Goal: Task Accomplishment & Management: Use online tool/utility

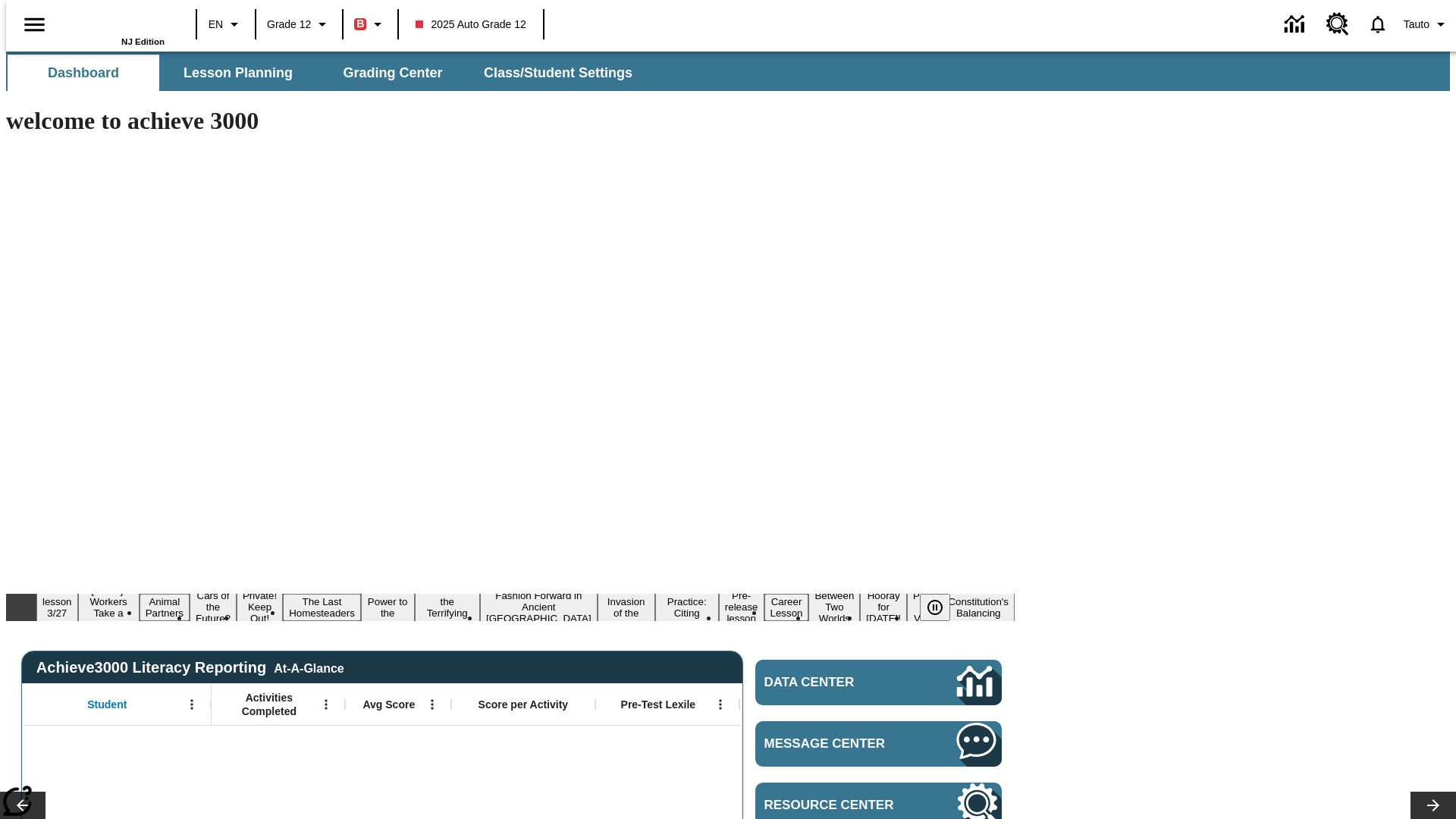
type input "-1"
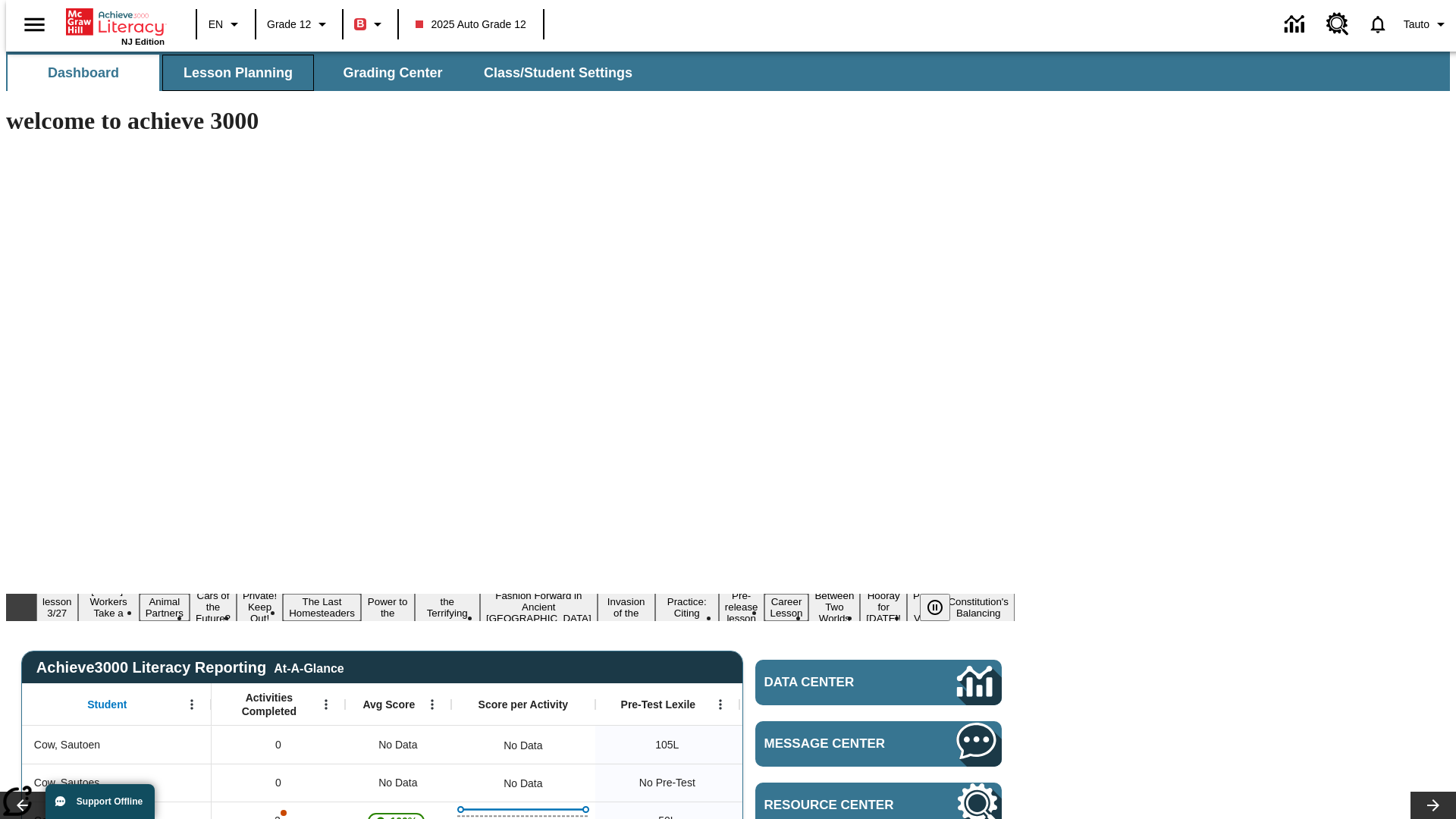
click at [232, 73] on span "Lesson Planning" at bounding box center [238, 73] width 109 height 18
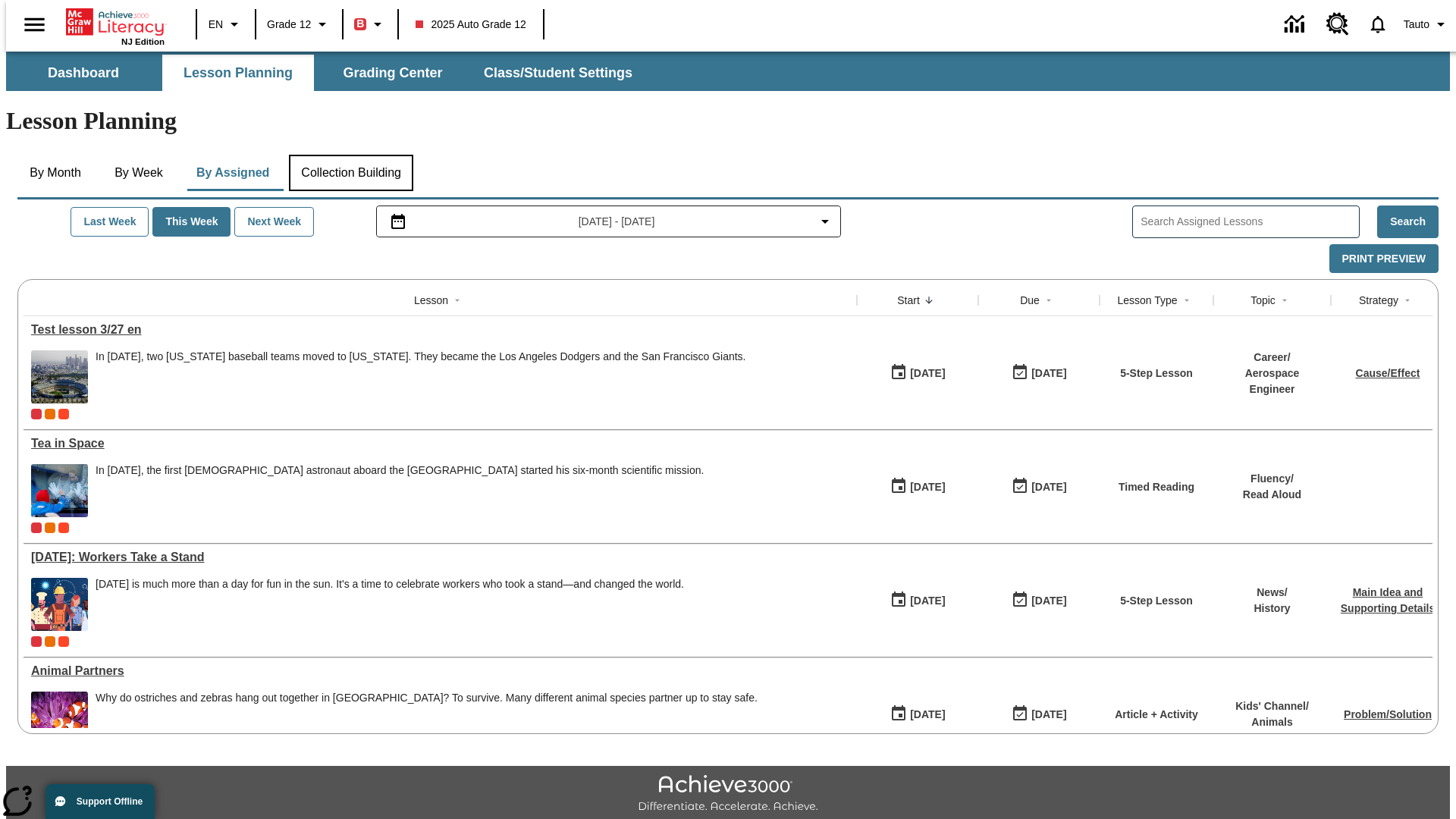
click at [350, 154] on button "Collection Building" at bounding box center [351, 172] width 125 height 36
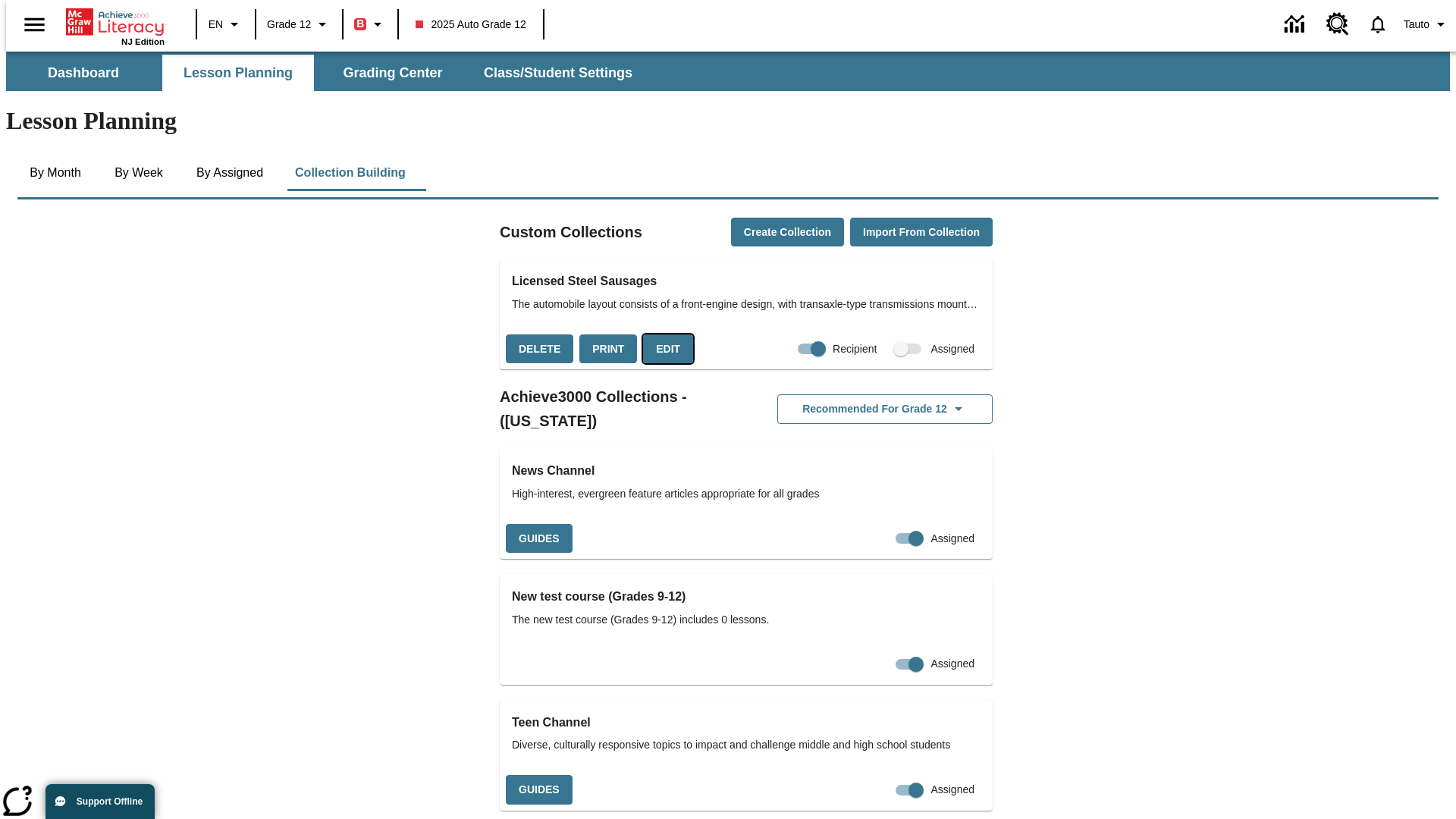
click at [663, 334] on button "Edit" at bounding box center [667, 349] width 50 height 30
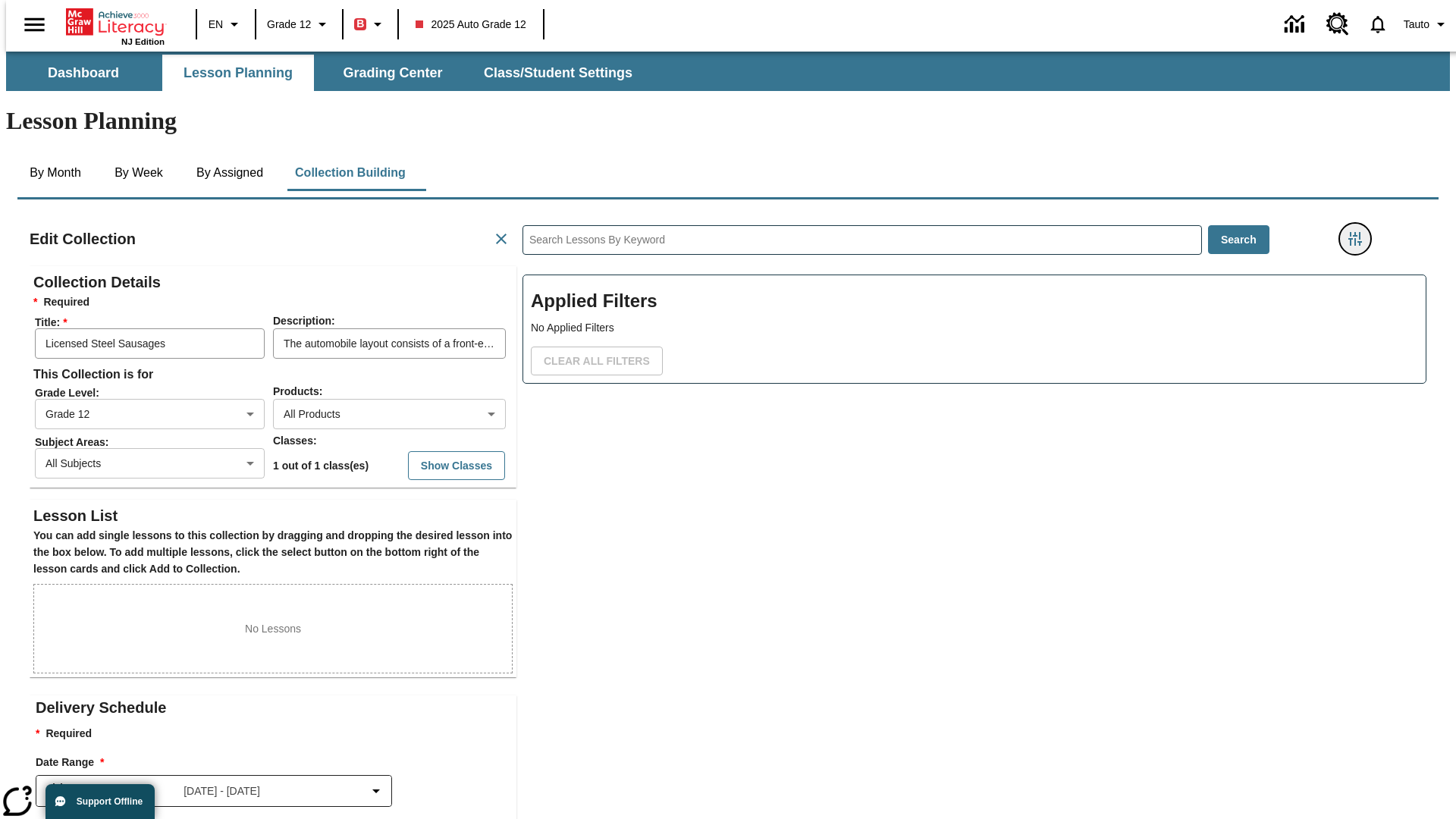
click at [1359, 232] on icon "Filters Side menu" at bounding box center [1355, 239] width 14 height 14
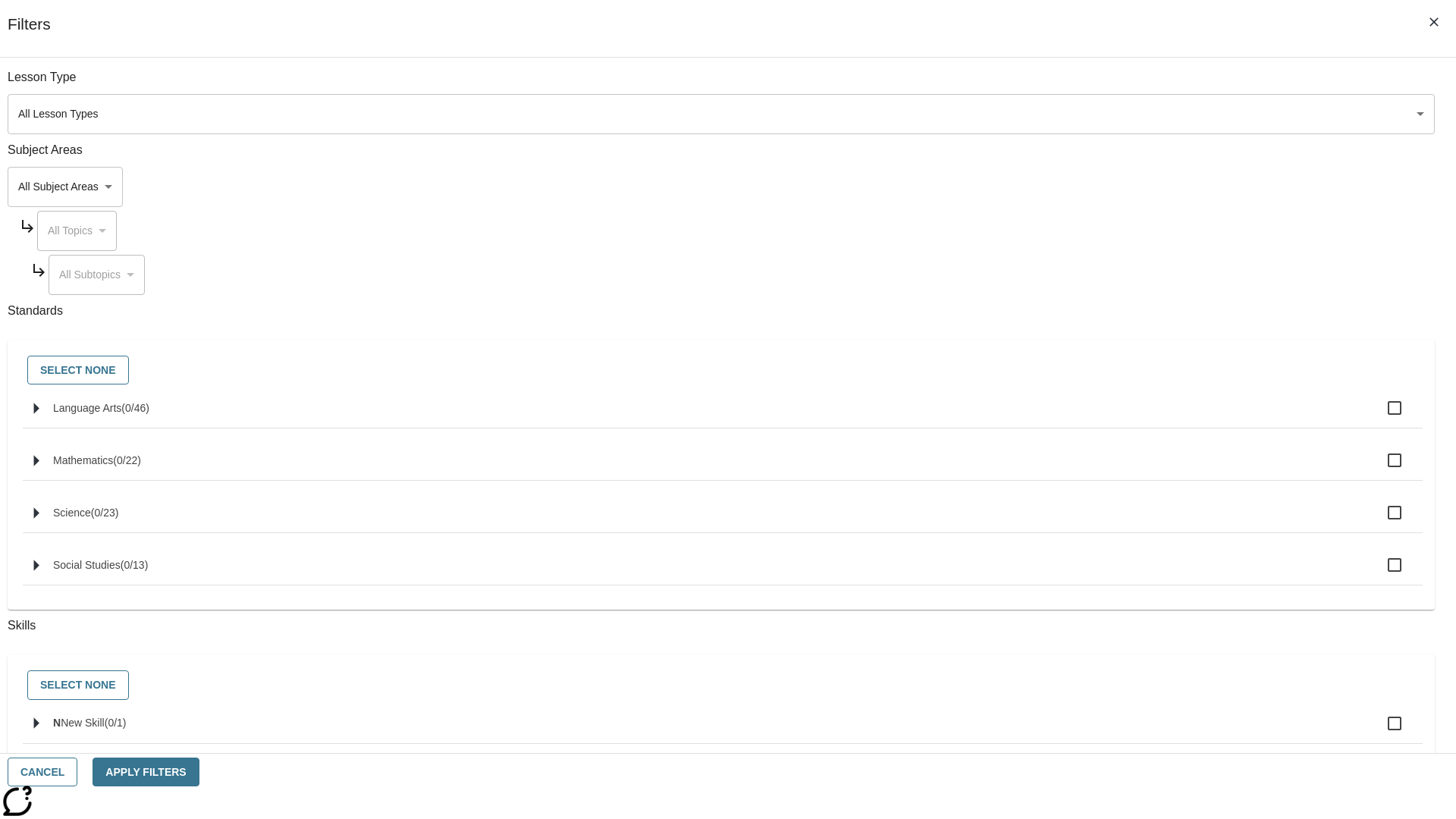
click at [1092, 186] on body "Skip to main content NJ Edition EN Grade 12 B 2025 Auto Grade 12 0 Tauto Dashbo…" at bounding box center [728, 527] width 1444 height 951
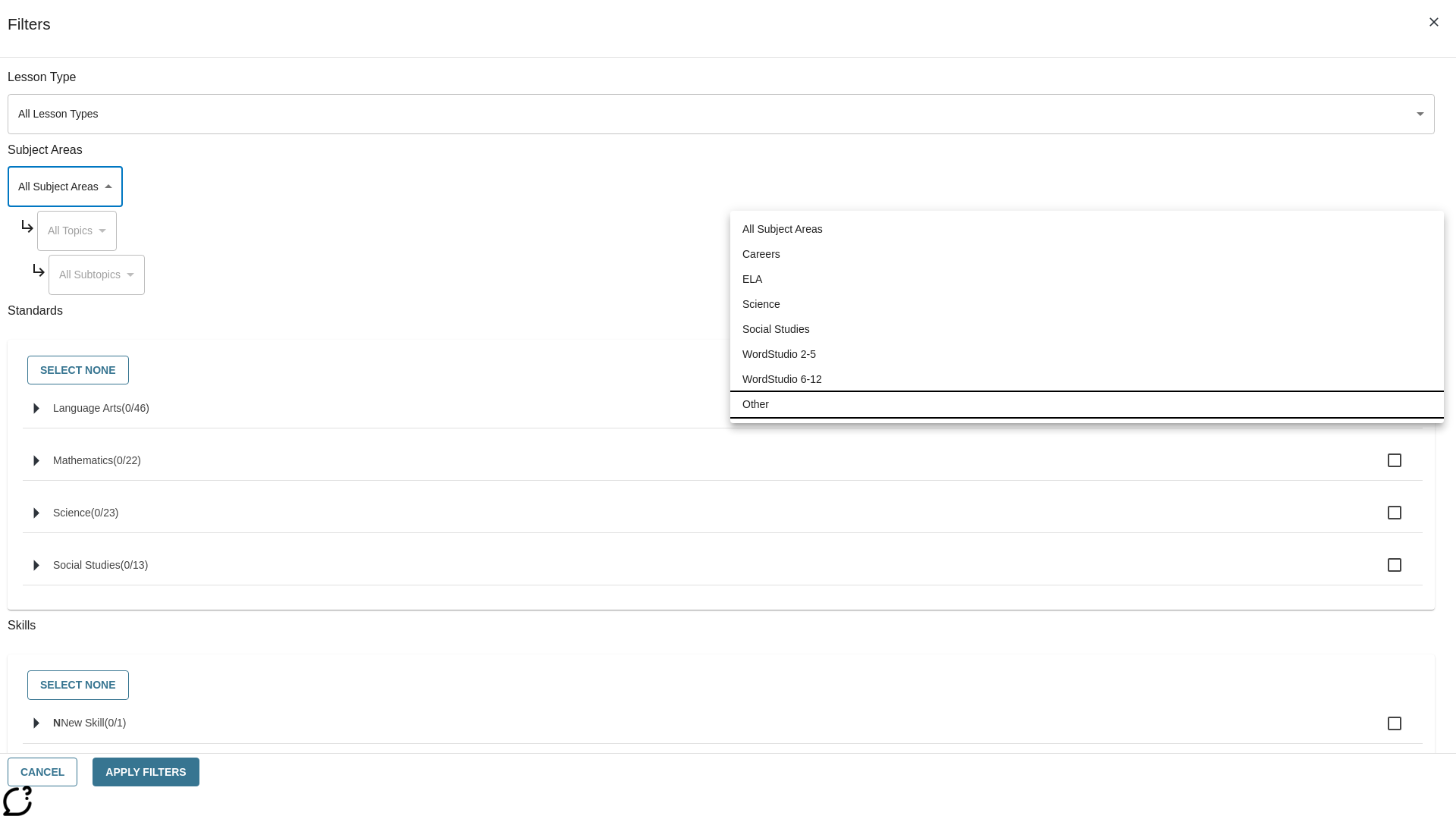
click at [1086, 404] on li "Other" at bounding box center [1087, 404] width 714 height 25
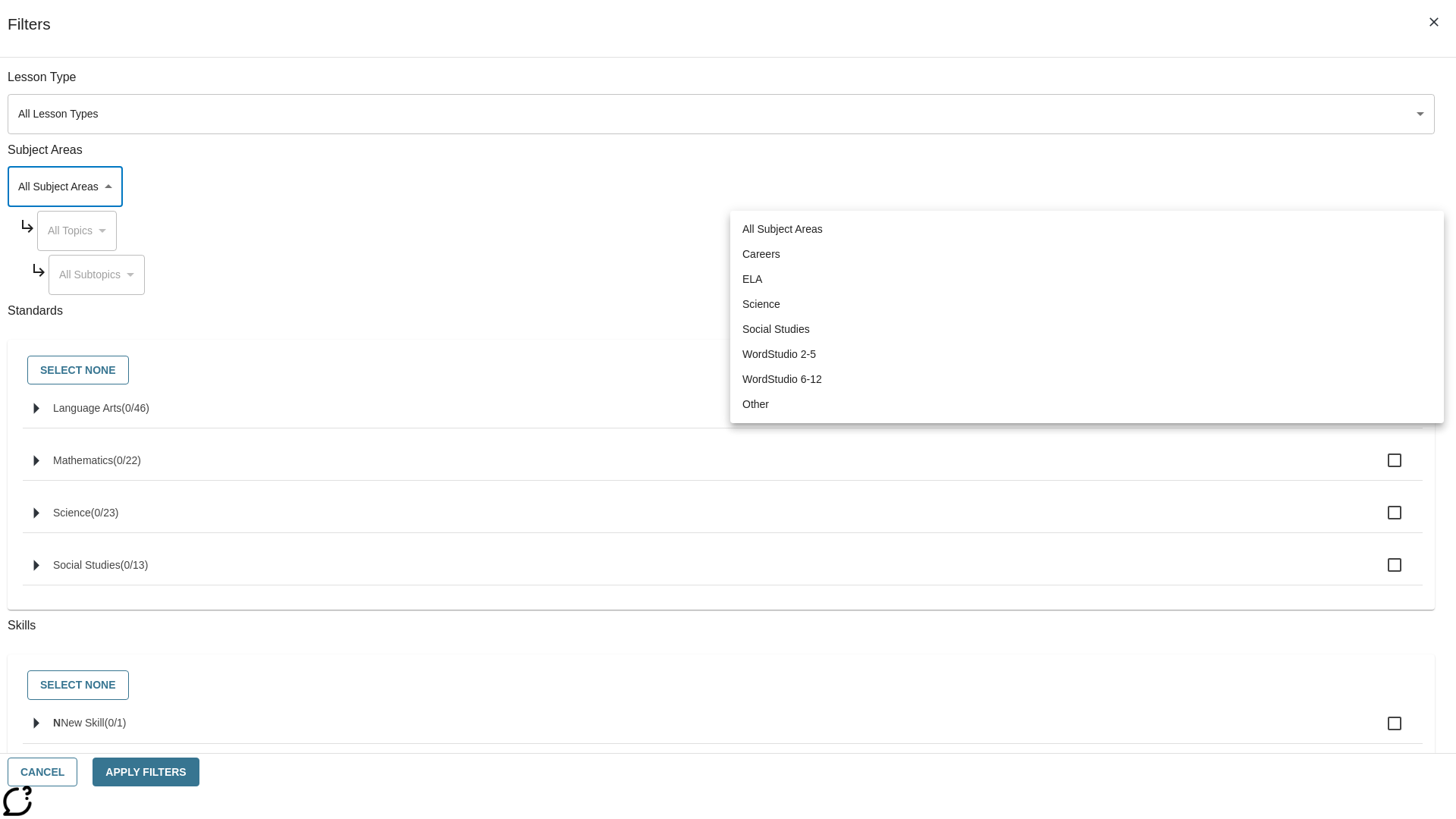
type input "0"
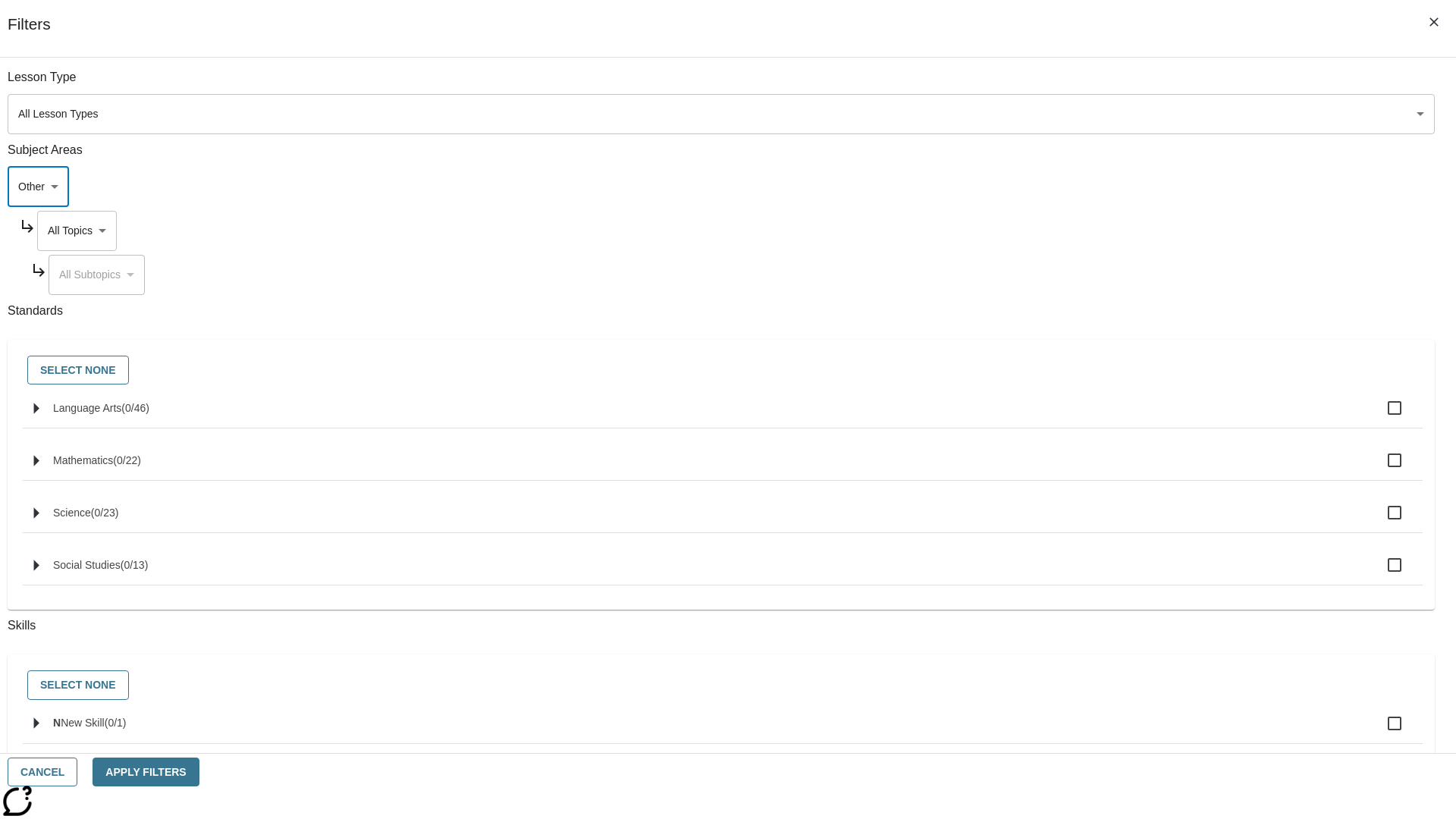
click at [1106, 230] on body "Skip to main content NJ Edition EN Grade 12 B 2025 Auto Grade 12 0 Tauto Dashbo…" at bounding box center [728, 527] width 1444 height 951
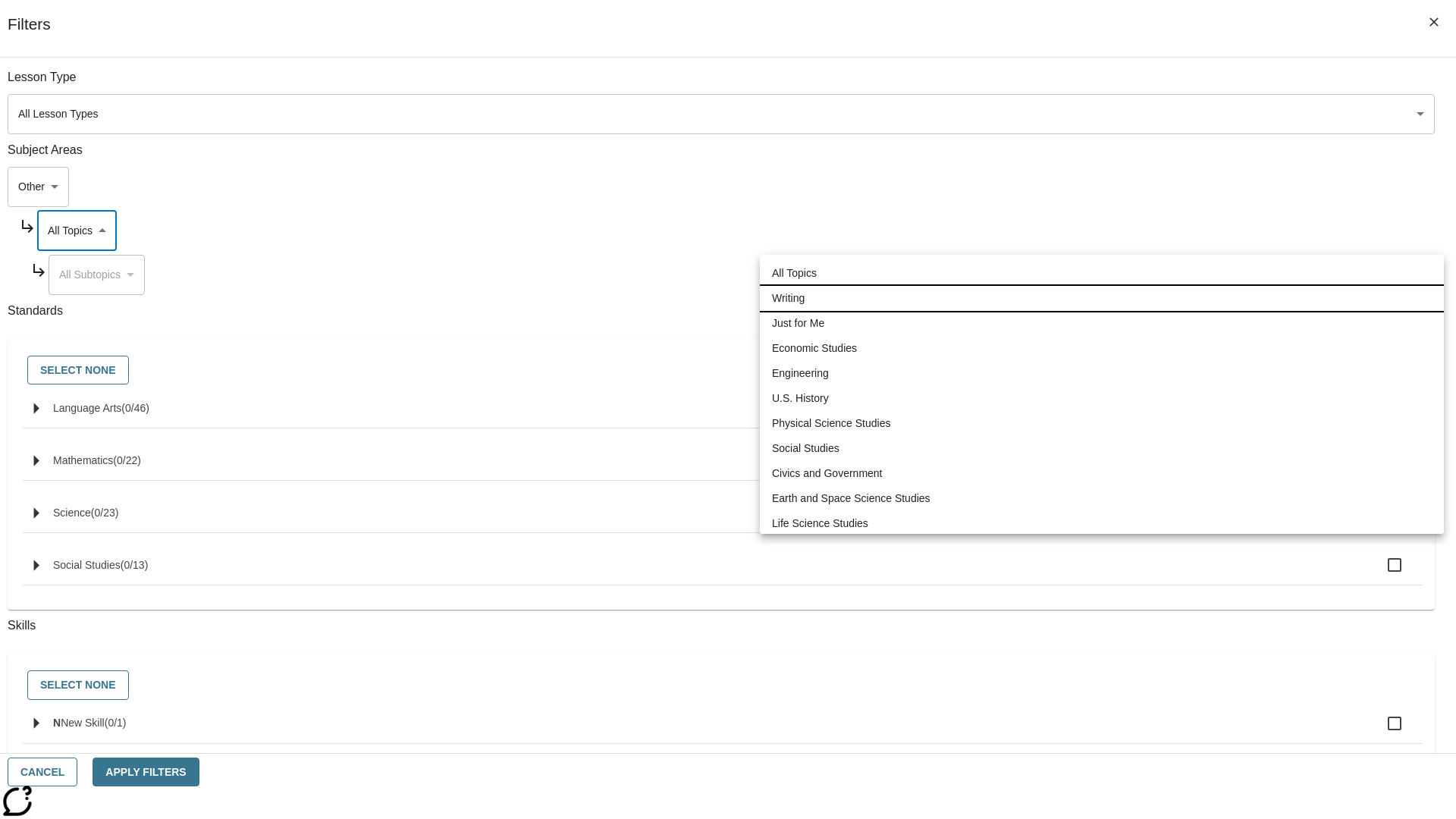
click at [1102, 286] on li "Writing" at bounding box center [1101, 298] width 684 height 25
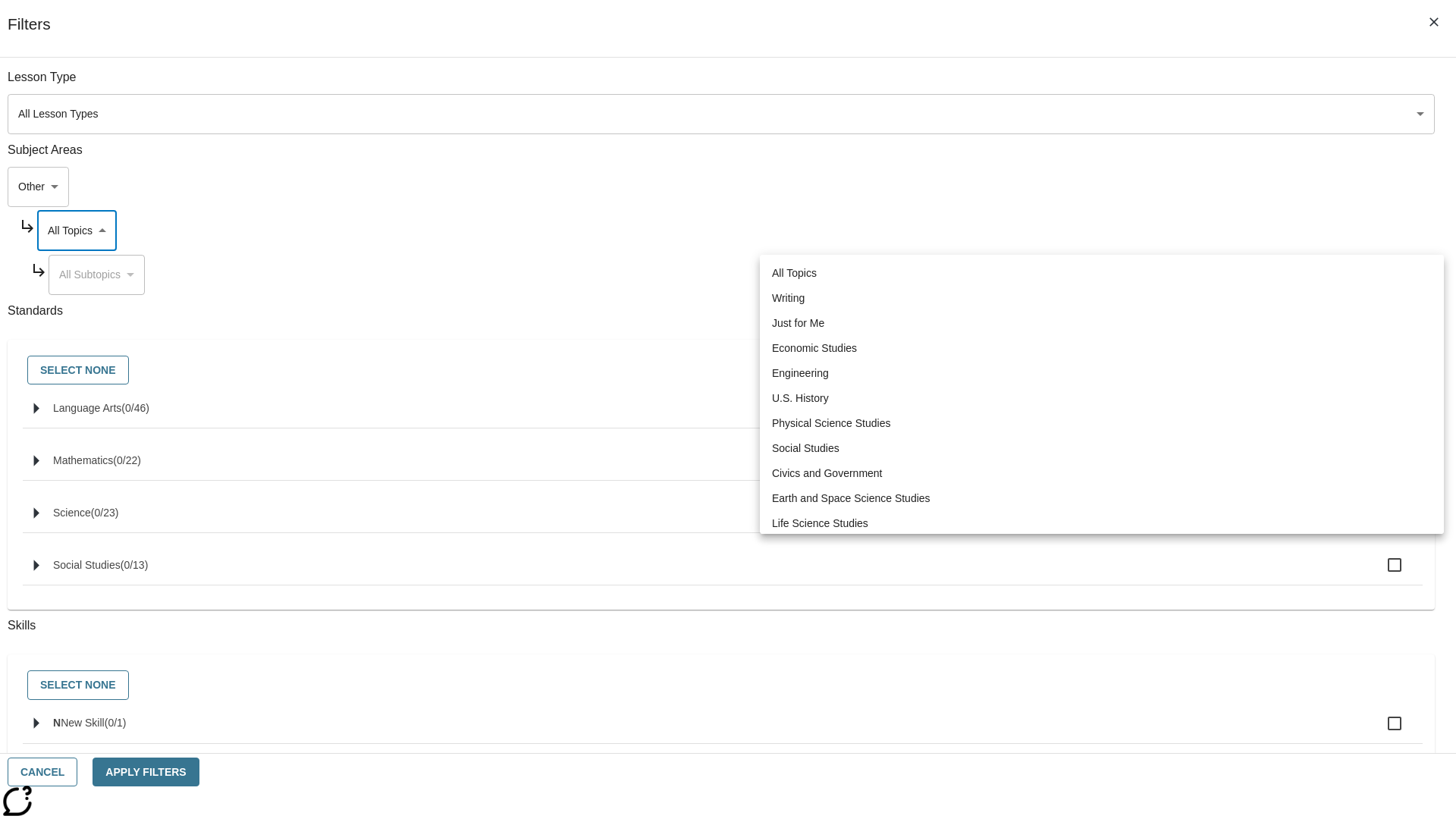
type input "6"
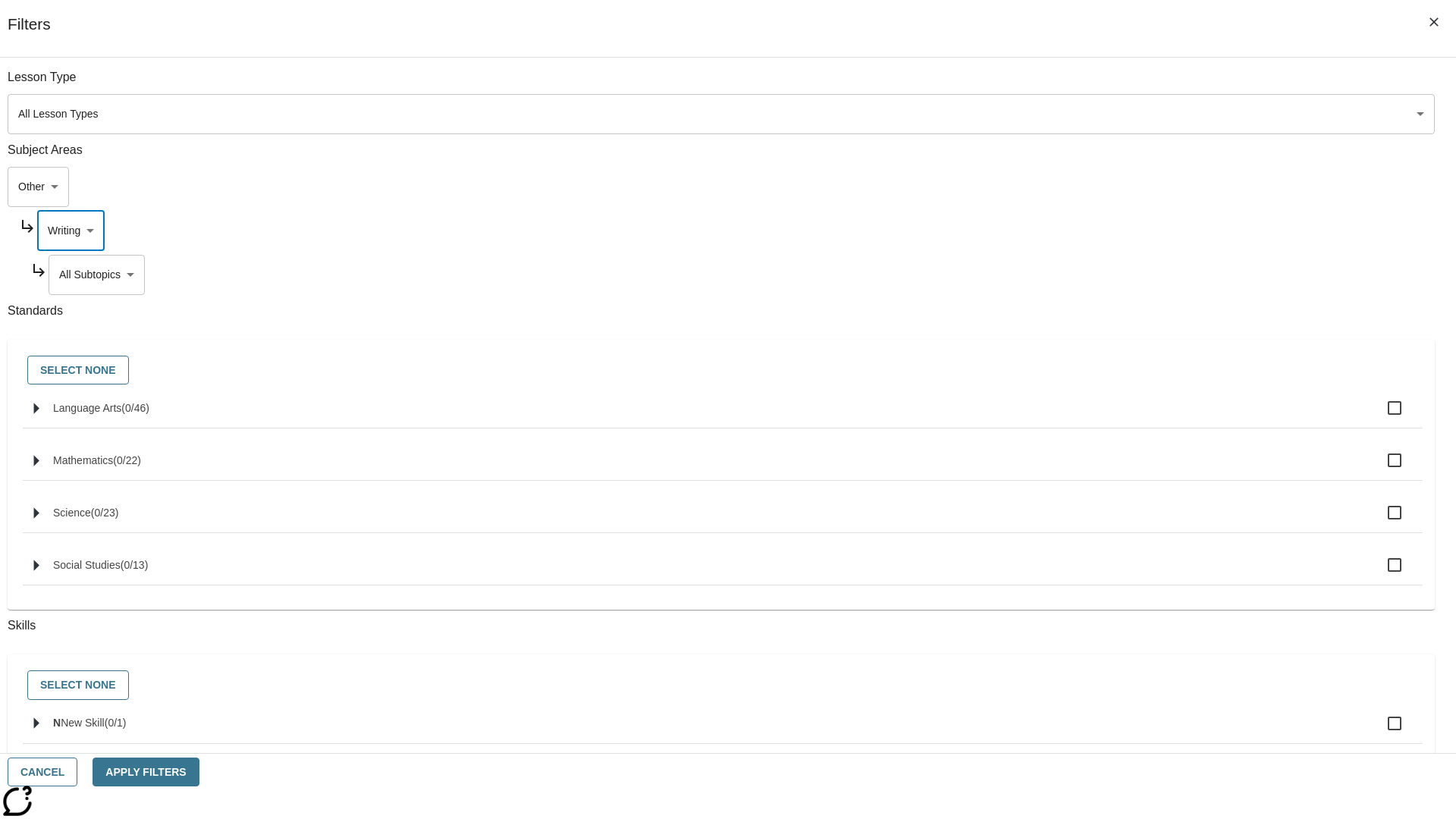
scroll to position [31, 0]
click at [198, 772] on button "Apply Filters" at bounding box center [145, 772] width 106 height 30
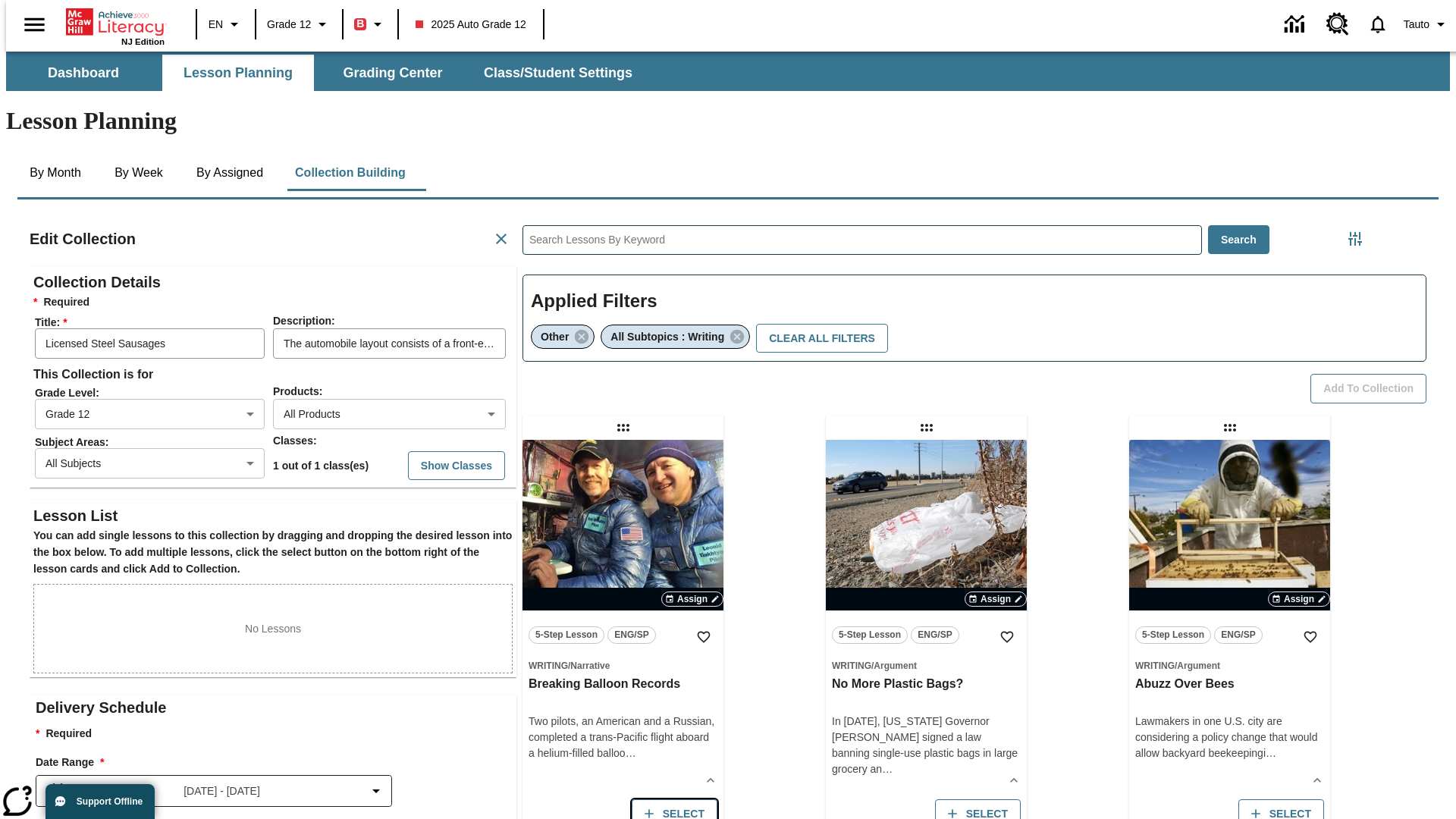
click at [670, 799] on button "Select" at bounding box center [674, 814] width 86 height 30
click at [1373, 374] on button "Add to Collection" at bounding box center [1368, 389] width 116 height 30
click at [670, 799] on button "Select" at bounding box center [674, 814] width 86 height 30
